Goal: Task Accomplishment & Management: Manage account settings

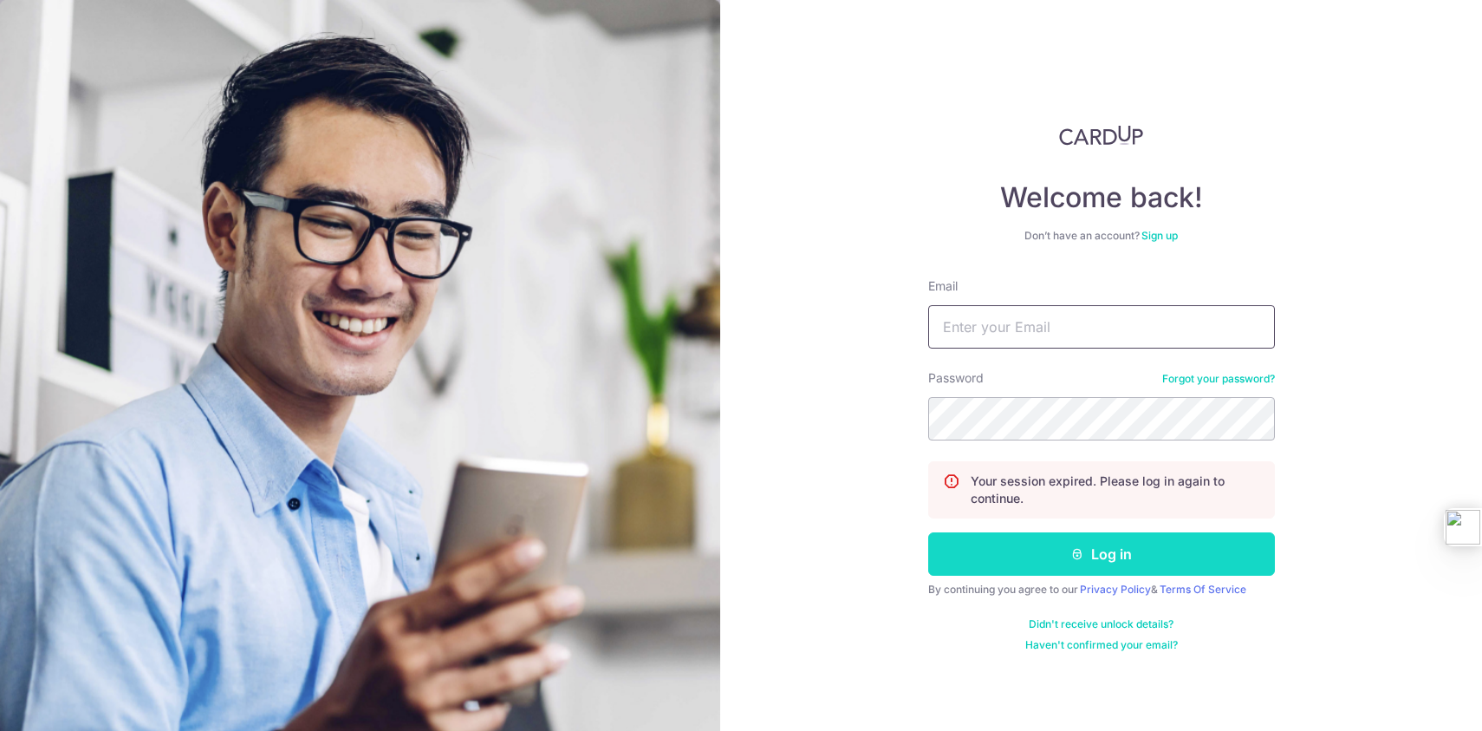
type input "[EMAIL_ADDRESS][DOMAIN_NAME]"
click at [1134, 557] on button "Log in" at bounding box center [1101, 553] width 347 height 43
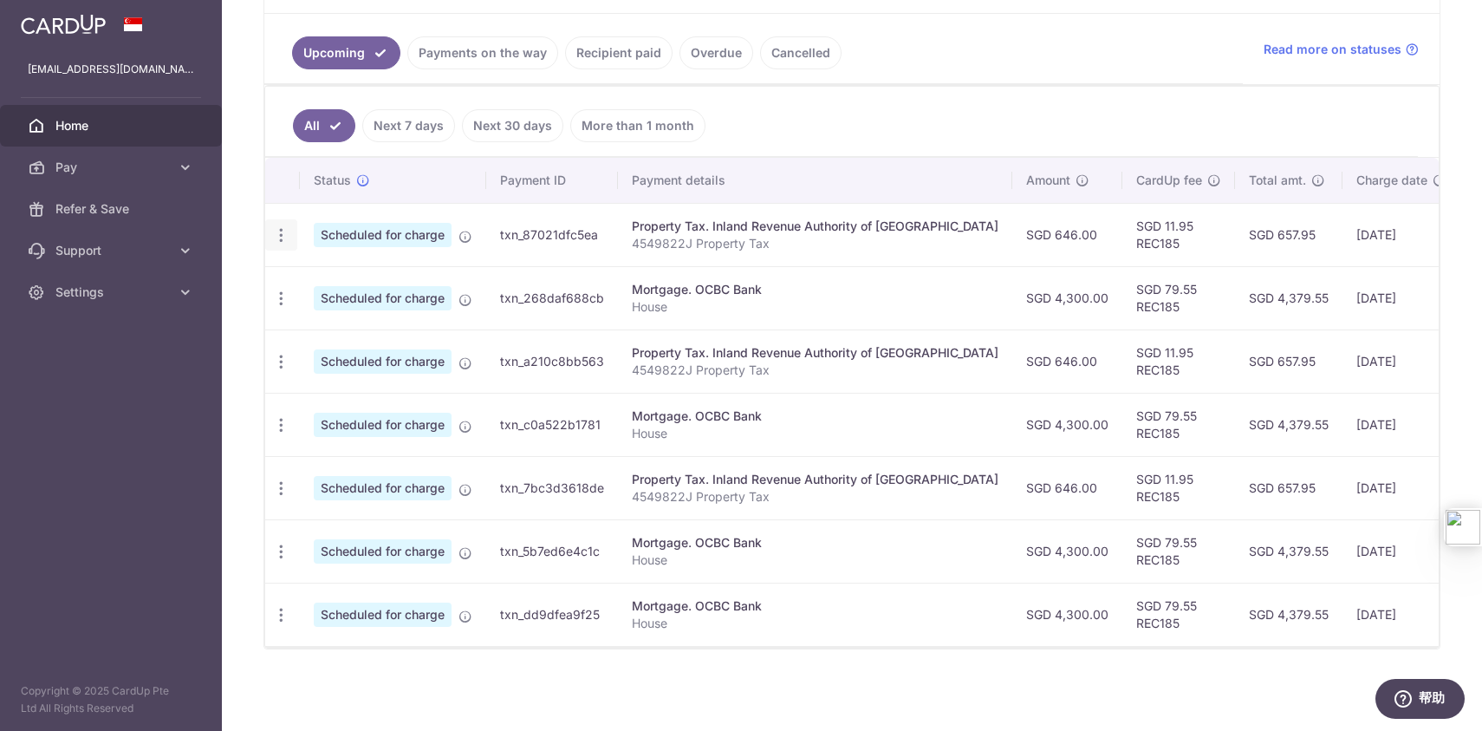
click at [277, 237] on icon "button" at bounding box center [281, 235] width 18 height 18
click at [361, 287] on span "Update payment" at bounding box center [374, 282] width 118 height 21
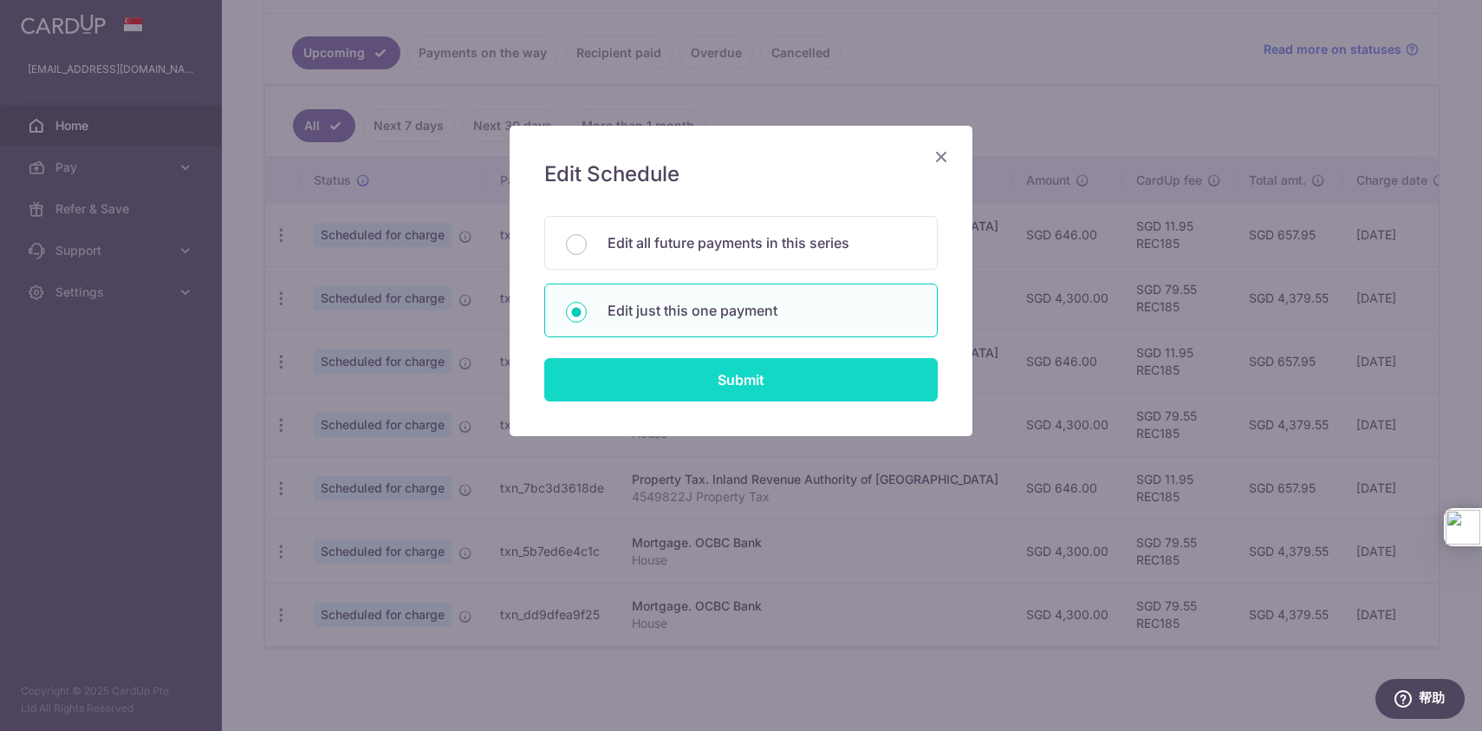
click at [781, 392] on input "Submit" at bounding box center [740, 379] width 393 height 43
radio input "true"
type input "646.00"
type input "25/08/2025"
type input "4549822J"
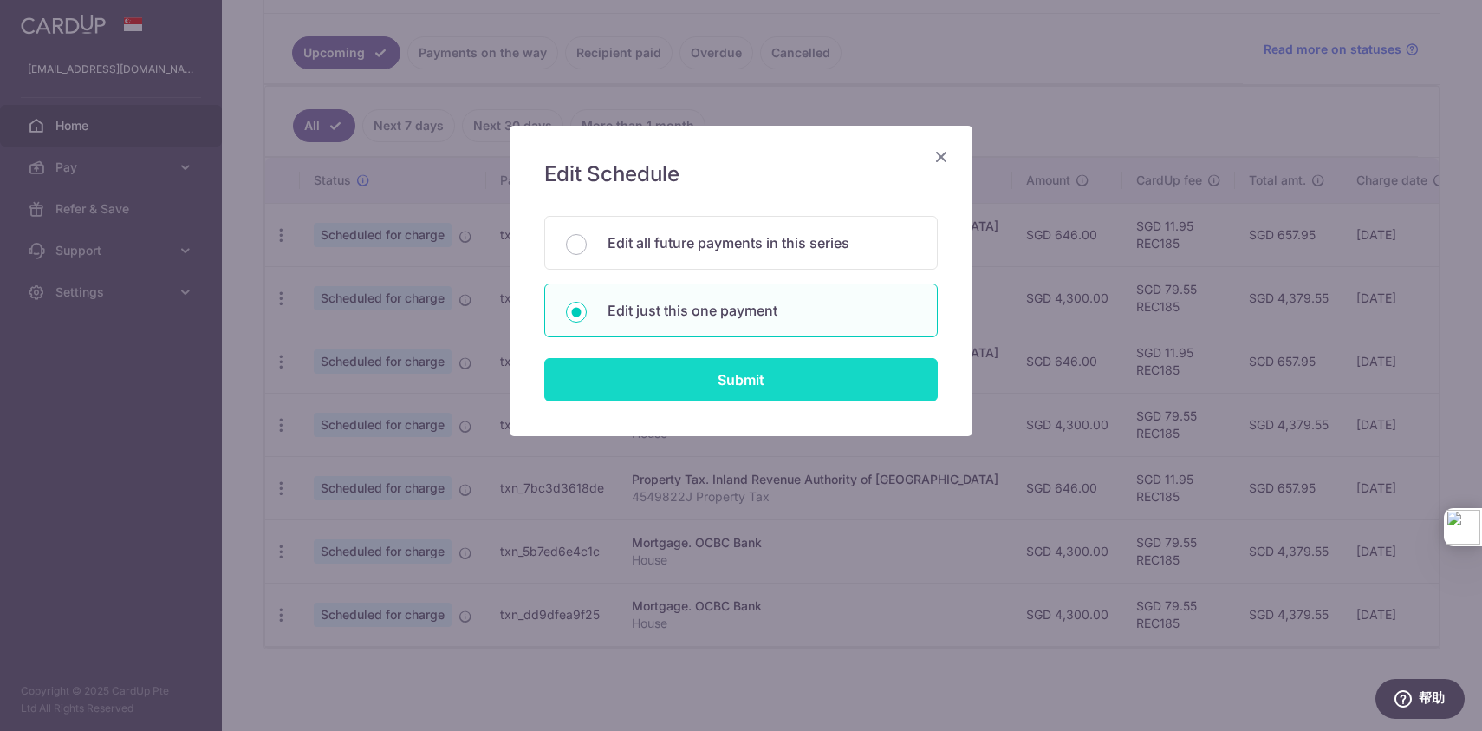
type input "REC185"
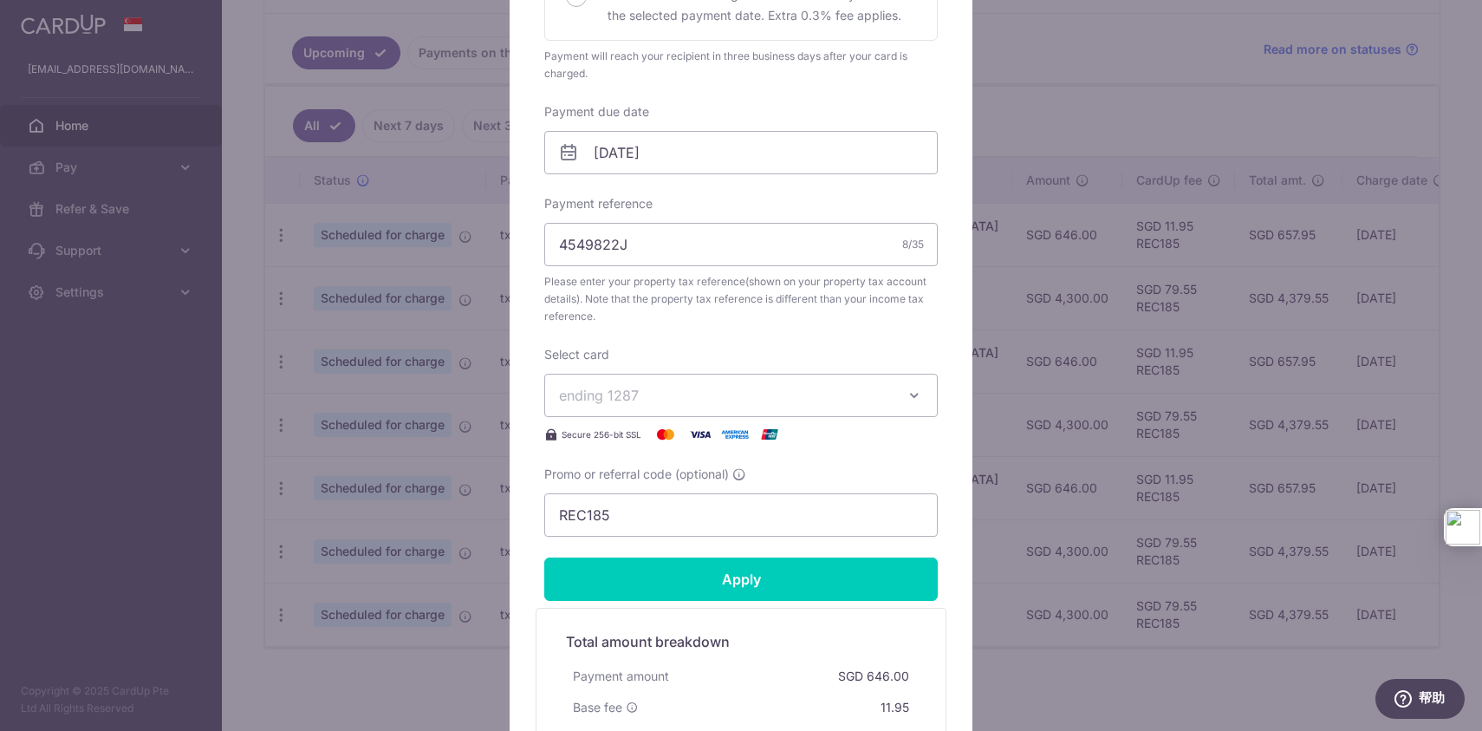
scroll to position [472, 0]
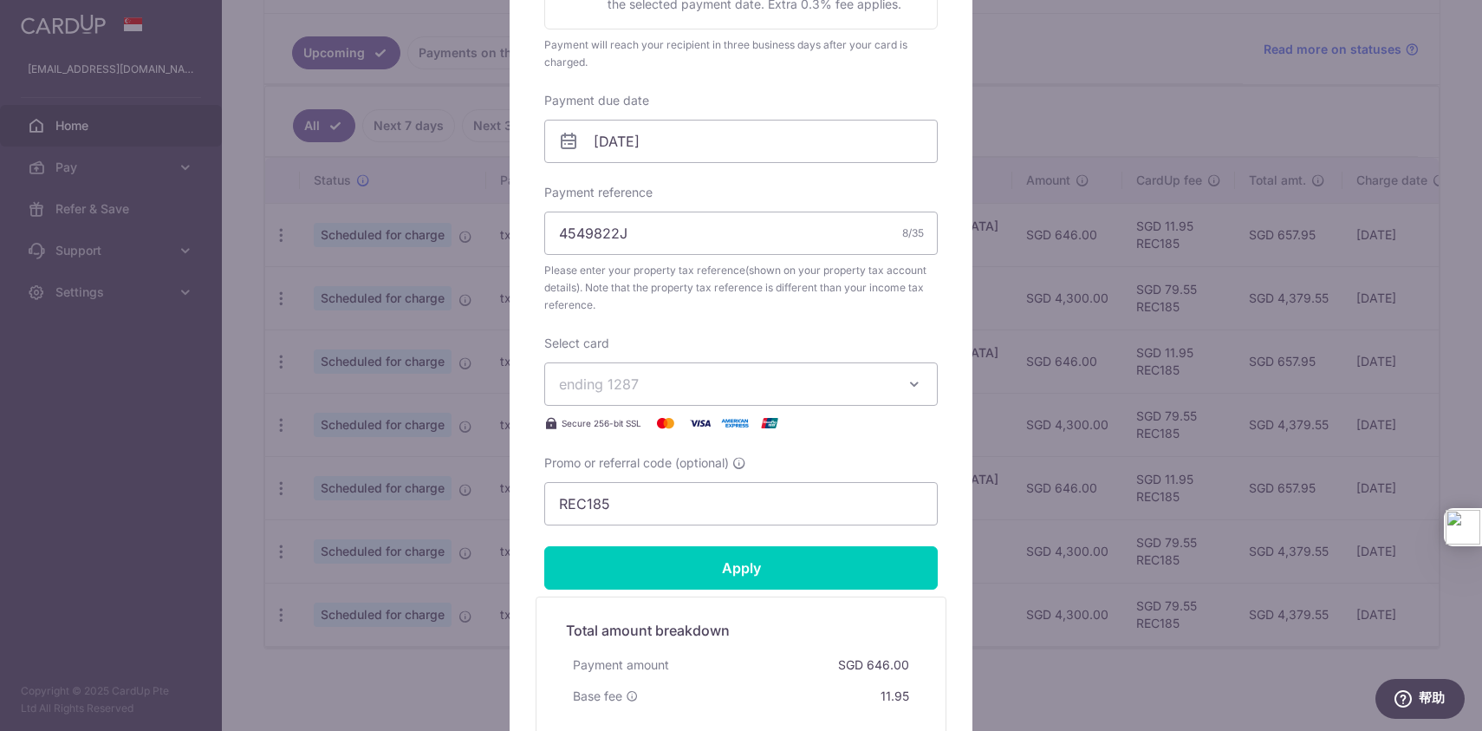
click at [706, 388] on span "ending 1287" at bounding box center [725, 384] width 333 height 21
click at [671, 510] on span "**** 3631" at bounding box center [741, 507] width 364 height 21
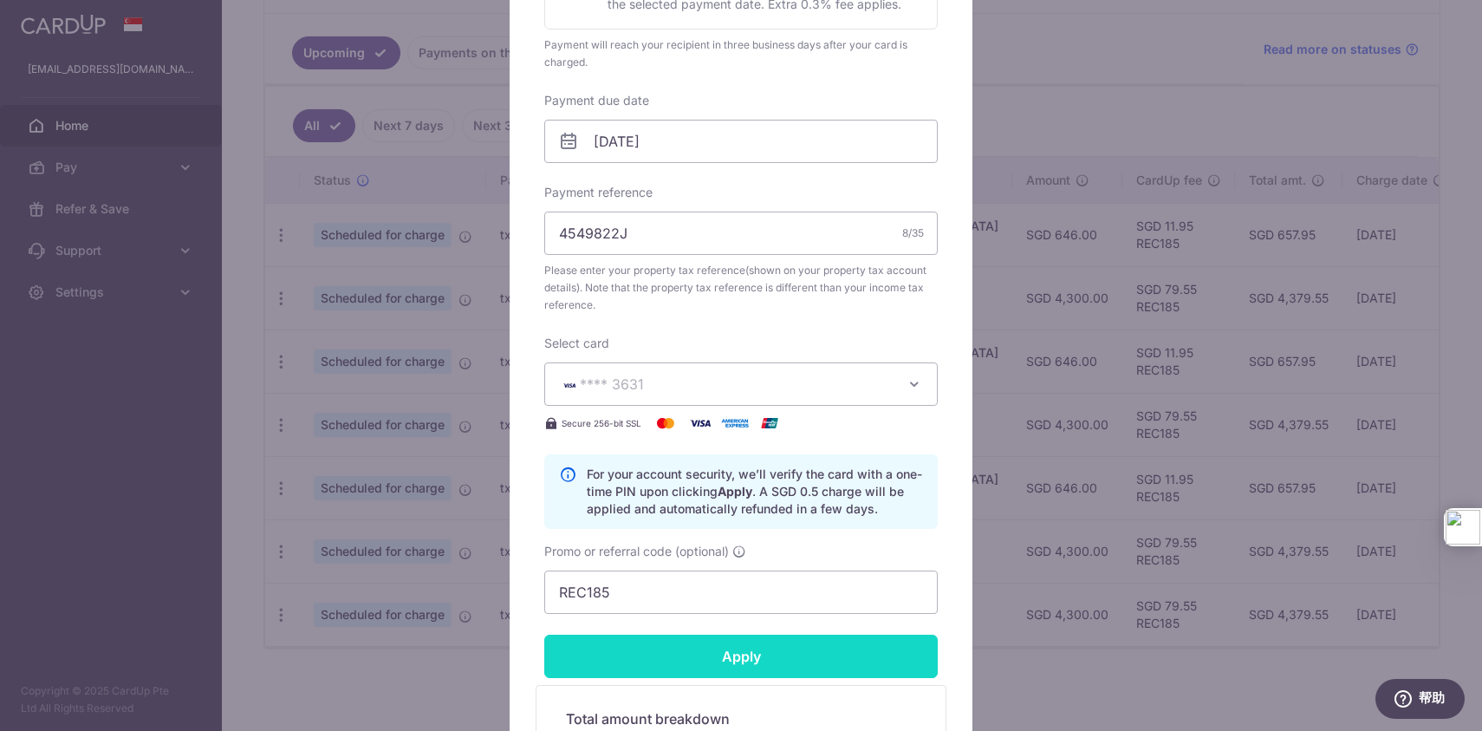
click at [774, 659] on input "Apply" at bounding box center [740, 655] width 393 height 43
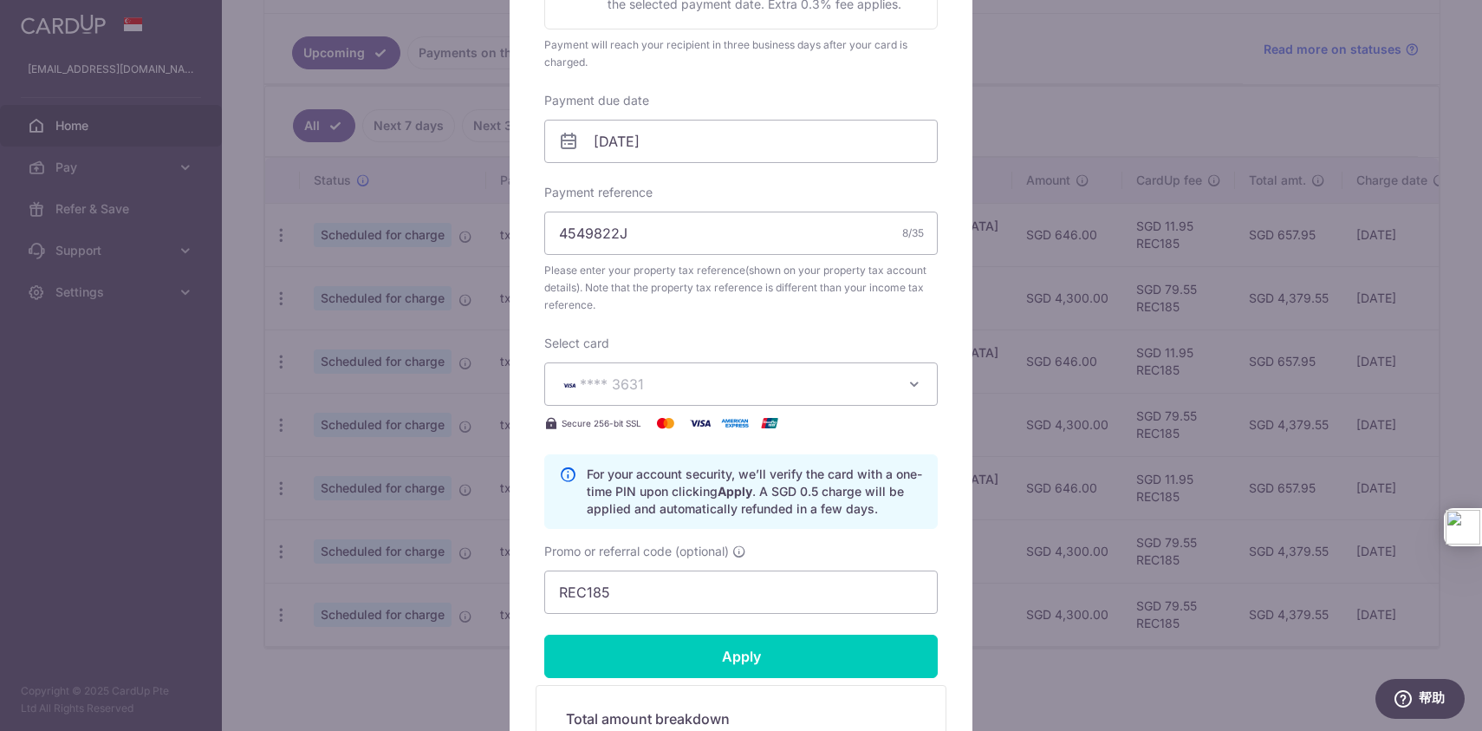
type input "Successfully Applied"
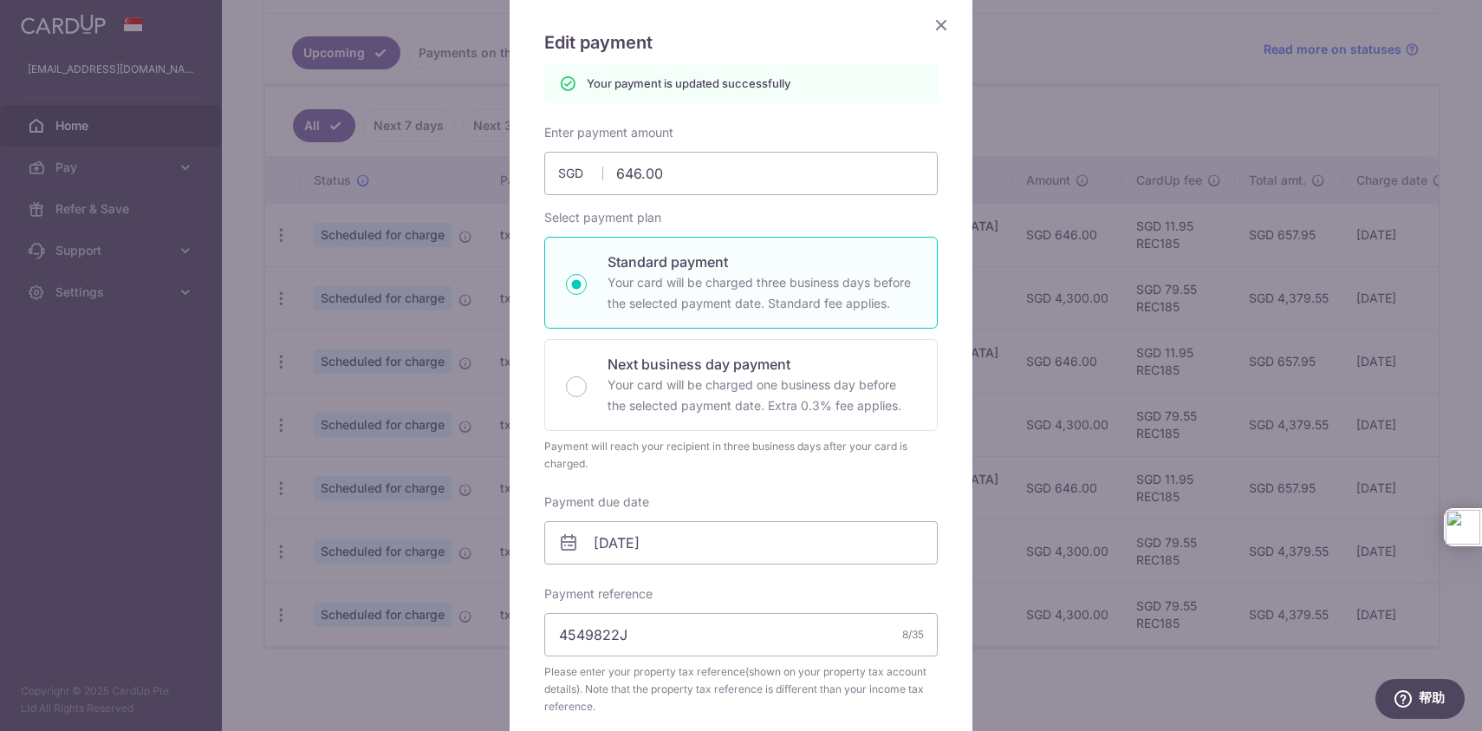
scroll to position [0, 0]
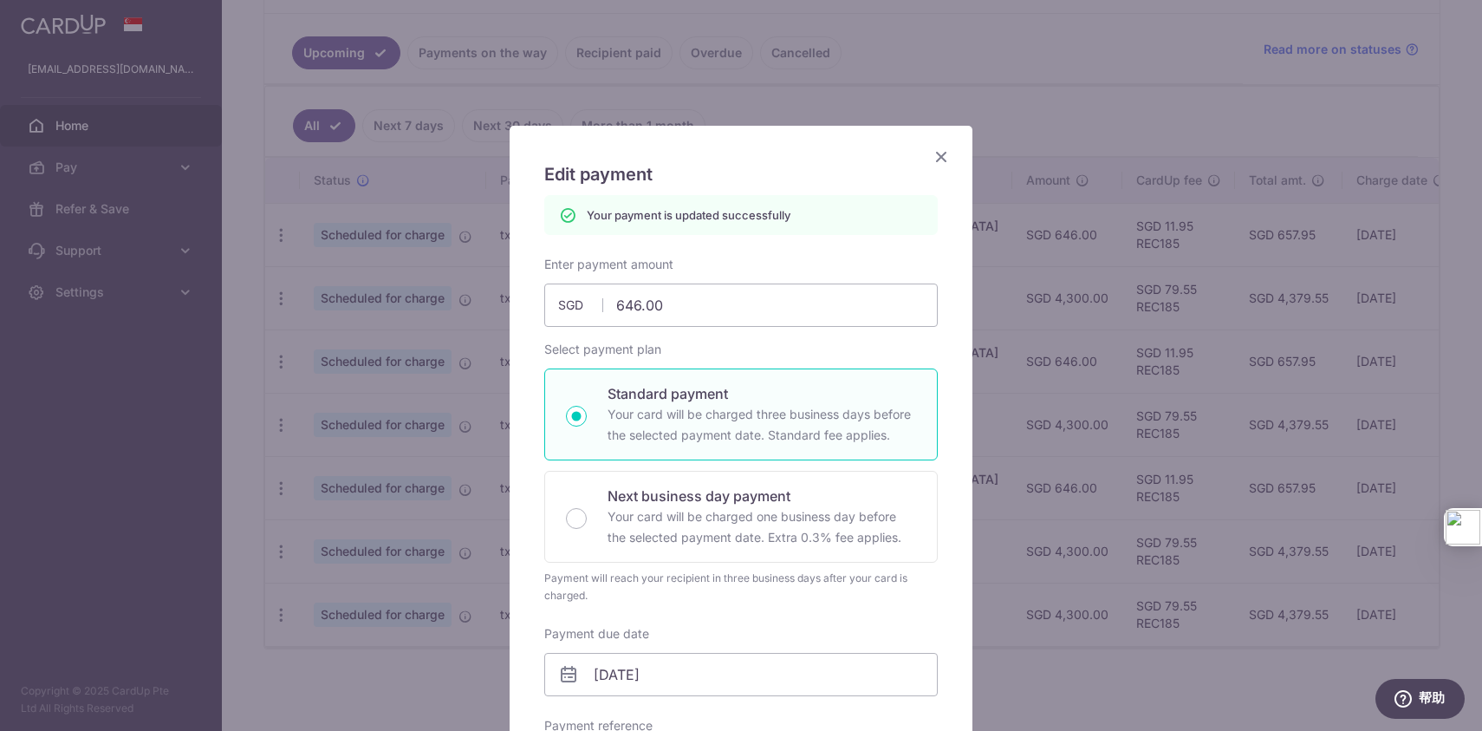
click at [936, 155] on icon "Close" at bounding box center [941, 157] width 21 height 22
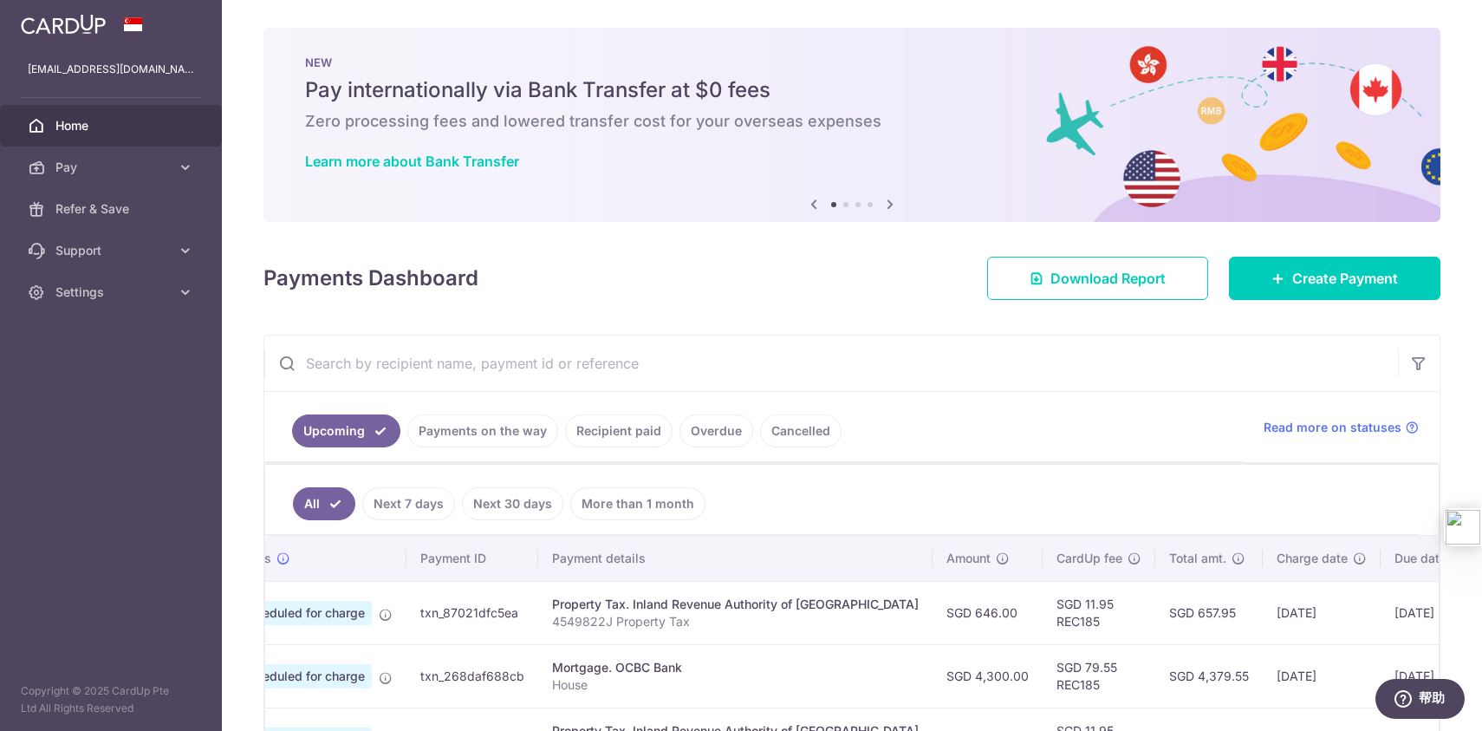
scroll to position [0, 179]
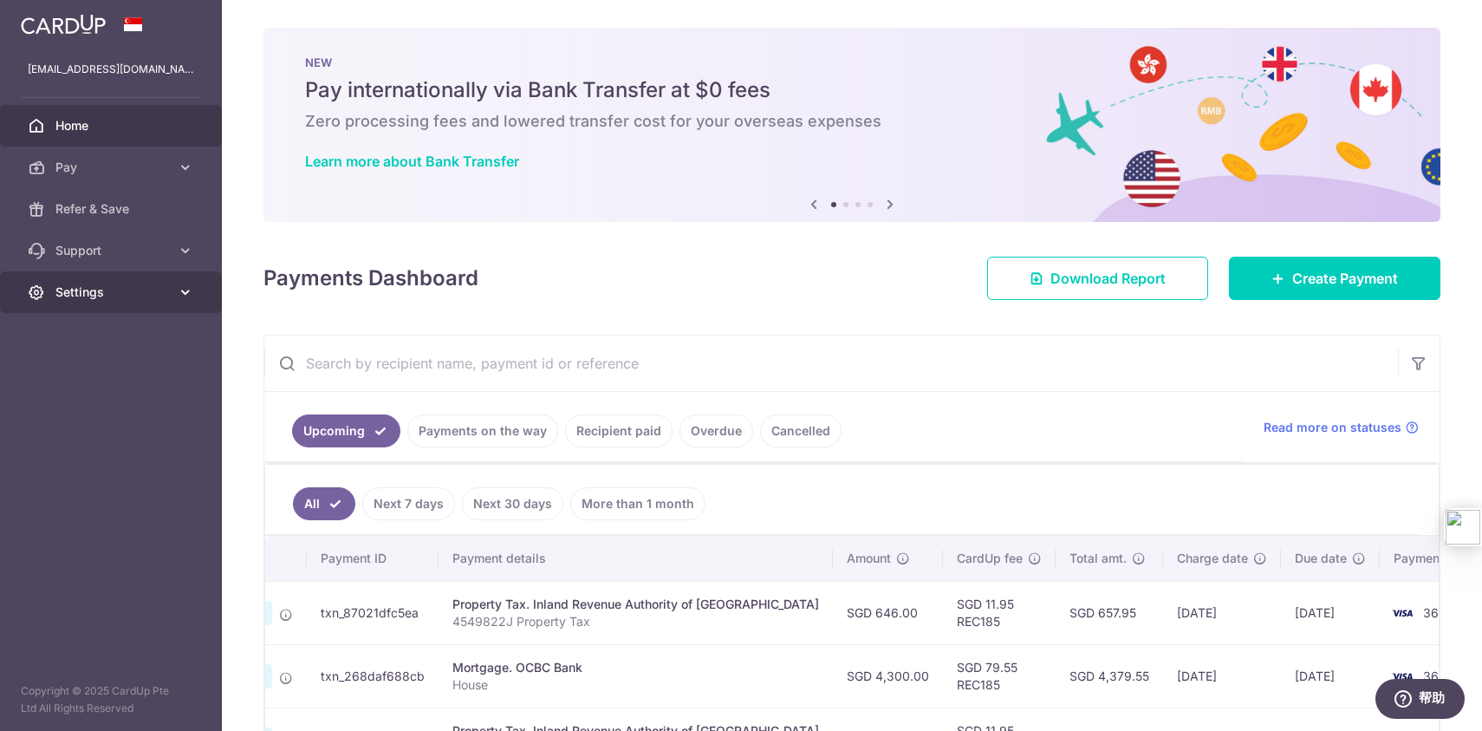
click at [115, 283] on link "Settings" at bounding box center [111, 292] width 222 height 42
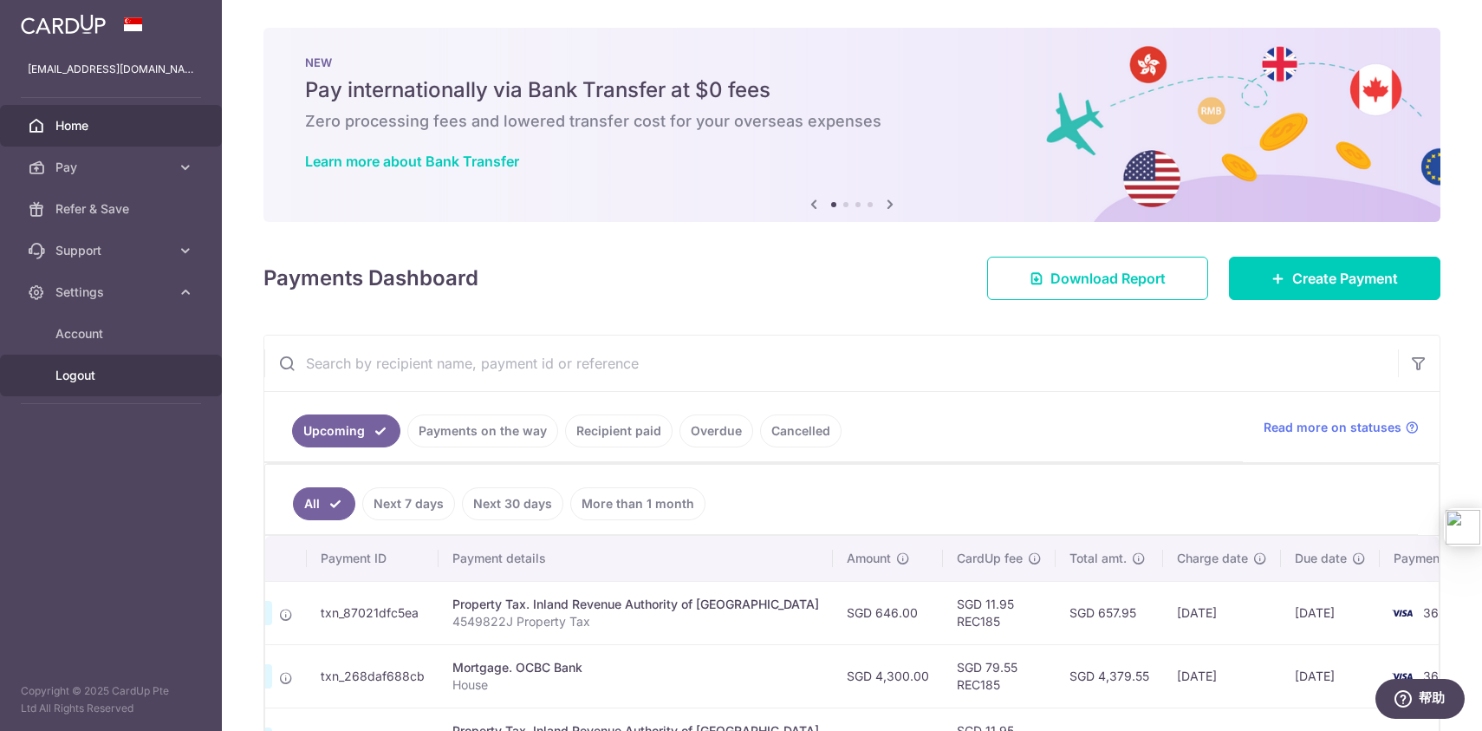
click at [120, 378] on span "Logout" at bounding box center [112, 375] width 114 height 17
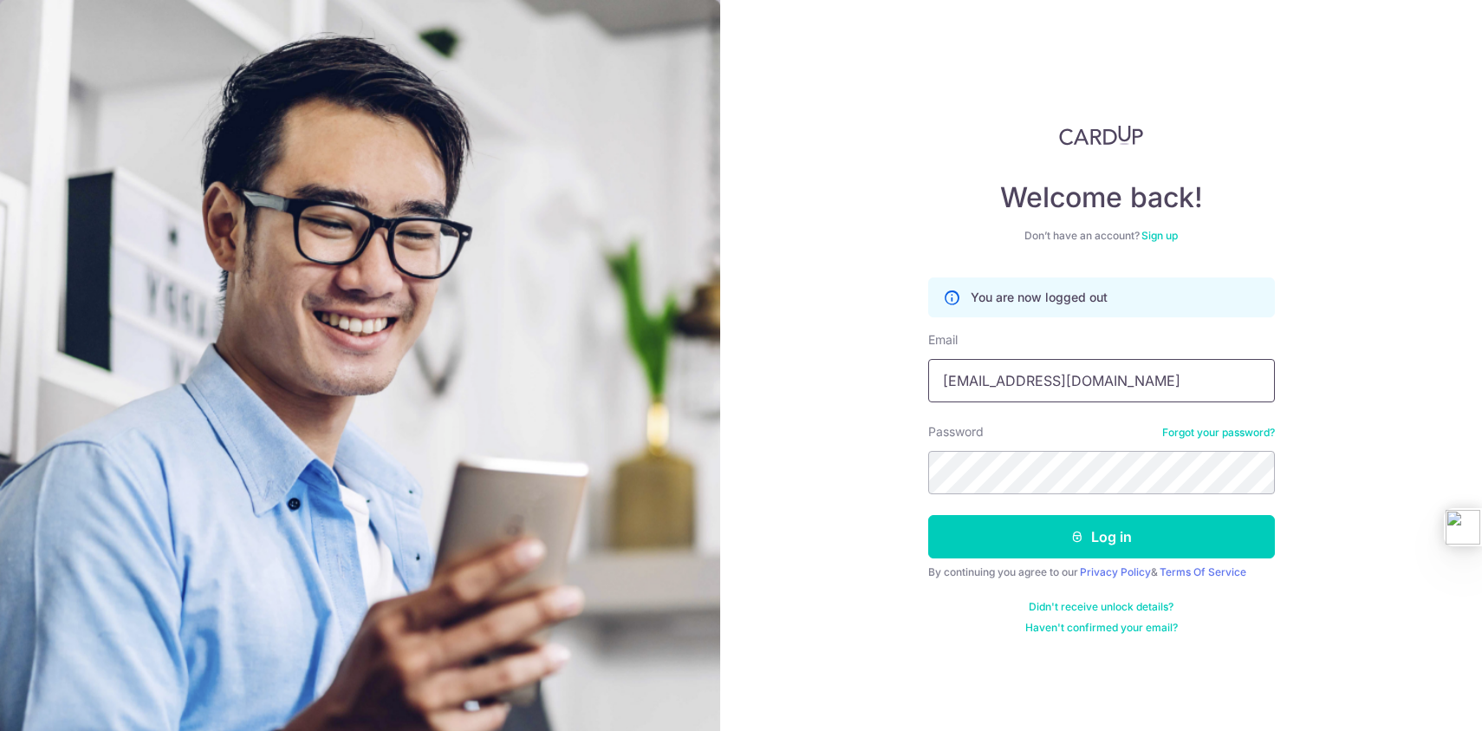
click at [1111, 383] on input "[EMAIL_ADDRESS][DOMAIN_NAME]" at bounding box center [1101, 380] width 347 height 43
type input "lj5201@gmail.com"
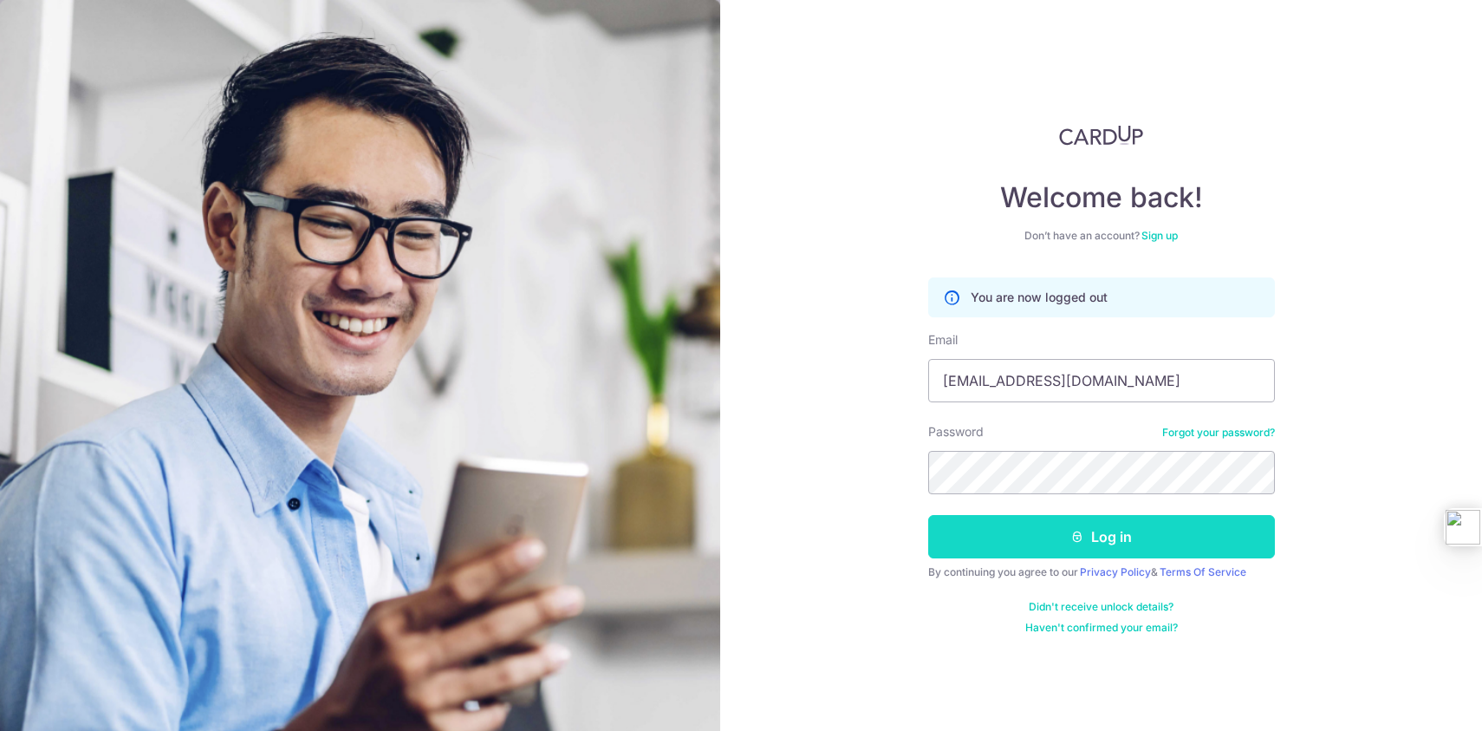
click at [1109, 536] on button "Log in" at bounding box center [1101, 536] width 347 height 43
